Goal: Task Accomplishment & Management: Complete application form

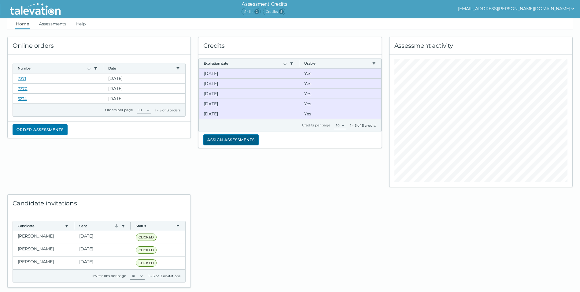
click at [251, 141] on button "Assign assessments" at bounding box center [230, 139] width 55 height 11
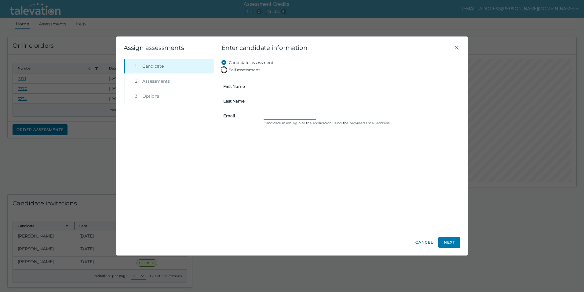
click at [225, 70] on input "Self assessment" at bounding box center [225, 69] width 7 height 7
radio input "true"
type input "[PERSON_NAME]"
type input "[EMAIL_ADDRESS][PERSON_NAME][DOMAIN_NAME]"
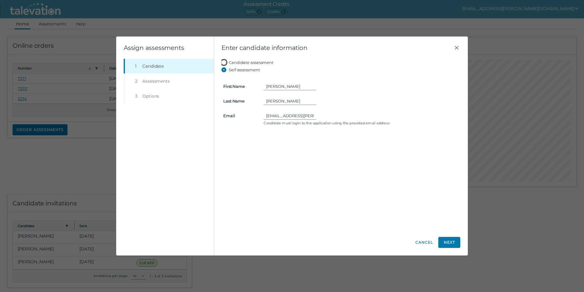
click at [223, 61] on input "Candidate assessment" at bounding box center [225, 62] width 7 height 7
radio input "true"
click at [226, 72] on input "Self assessment" at bounding box center [225, 69] width 7 height 7
radio input "true"
type input "[PERSON_NAME]"
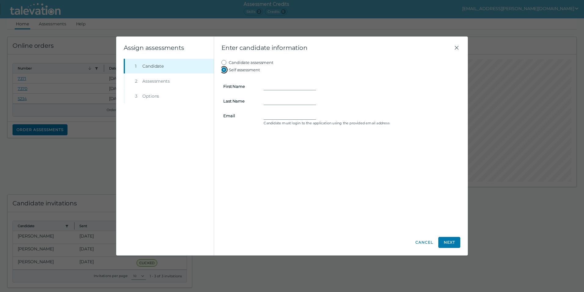
type input "[PERSON_NAME]"
type input "[EMAIL_ADDRESS][PERSON_NAME][DOMAIN_NAME]"
click at [224, 61] on input "Candidate assessment" at bounding box center [225, 62] width 7 height 7
radio input "true"
click at [425, 241] on button "Cancel" at bounding box center [424, 242] width 18 height 11
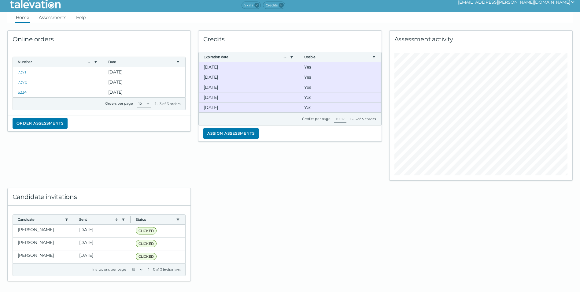
scroll to position [10, 0]
